Goal: Task Accomplishment & Management: Complete application form

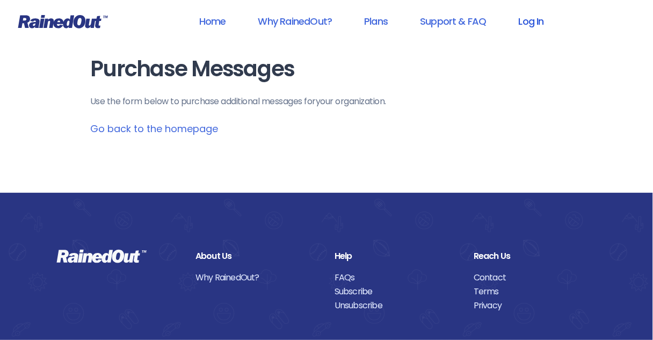
click at [530, 25] on link "Log In" at bounding box center [531, 21] width 53 height 24
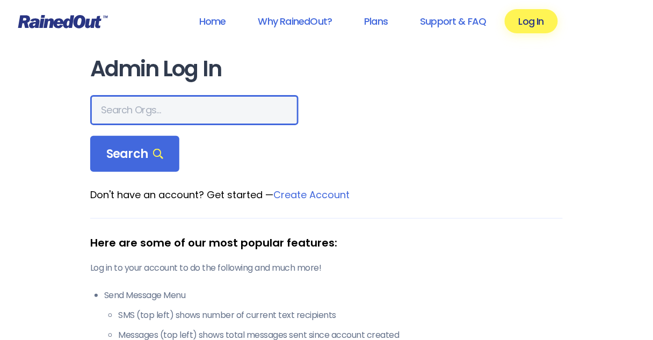
click at [121, 105] on input "text" at bounding box center [194, 110] width 208 height 30
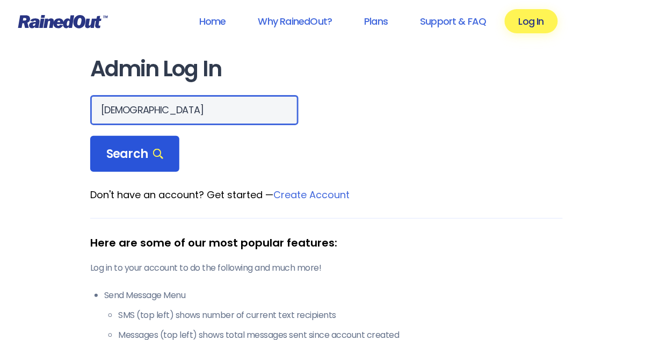
type input "[DEMOGRAPHIC_DATA]"
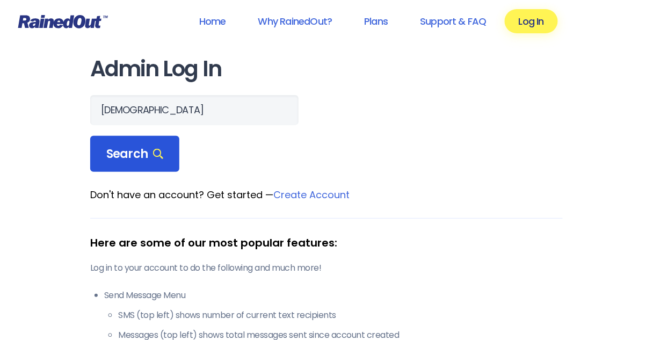
click at [130, 156] on span "Search" at bounding box center [134, 154] width 57 height 15
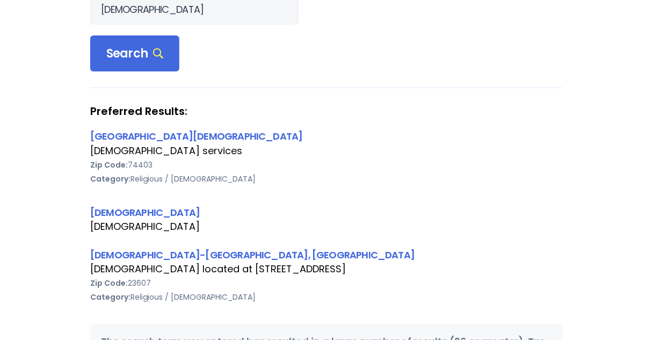
scroll to position [129, 0]
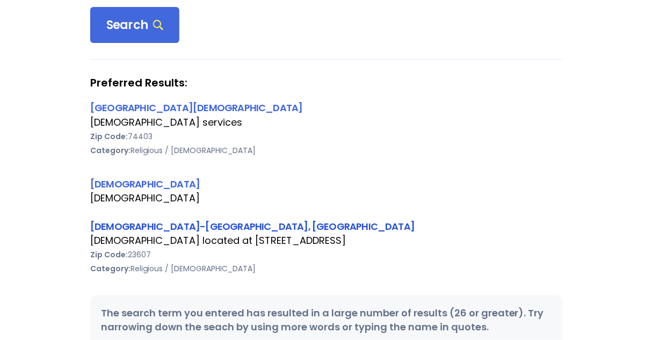
click at [143, 228] on link "[DEMOGRAPHIC_DATA]-[GEOGRAPHIC_DATA], [GEOGRAPHIC_DATA]" at bounding box center [252, 226] width 324 height 13
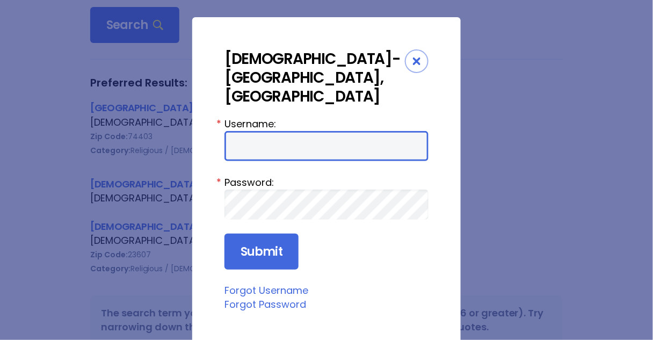
type input "Preston954"
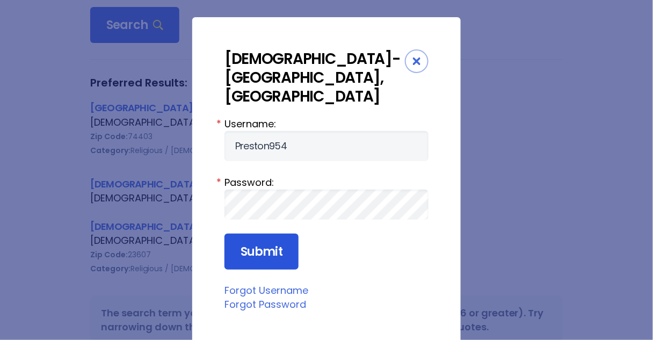
click at [257, 234] on input "Submit" at bounding box center [261, 252] width 74 height 37
